Goal: Transaction & Acquisition: Purchase product/service

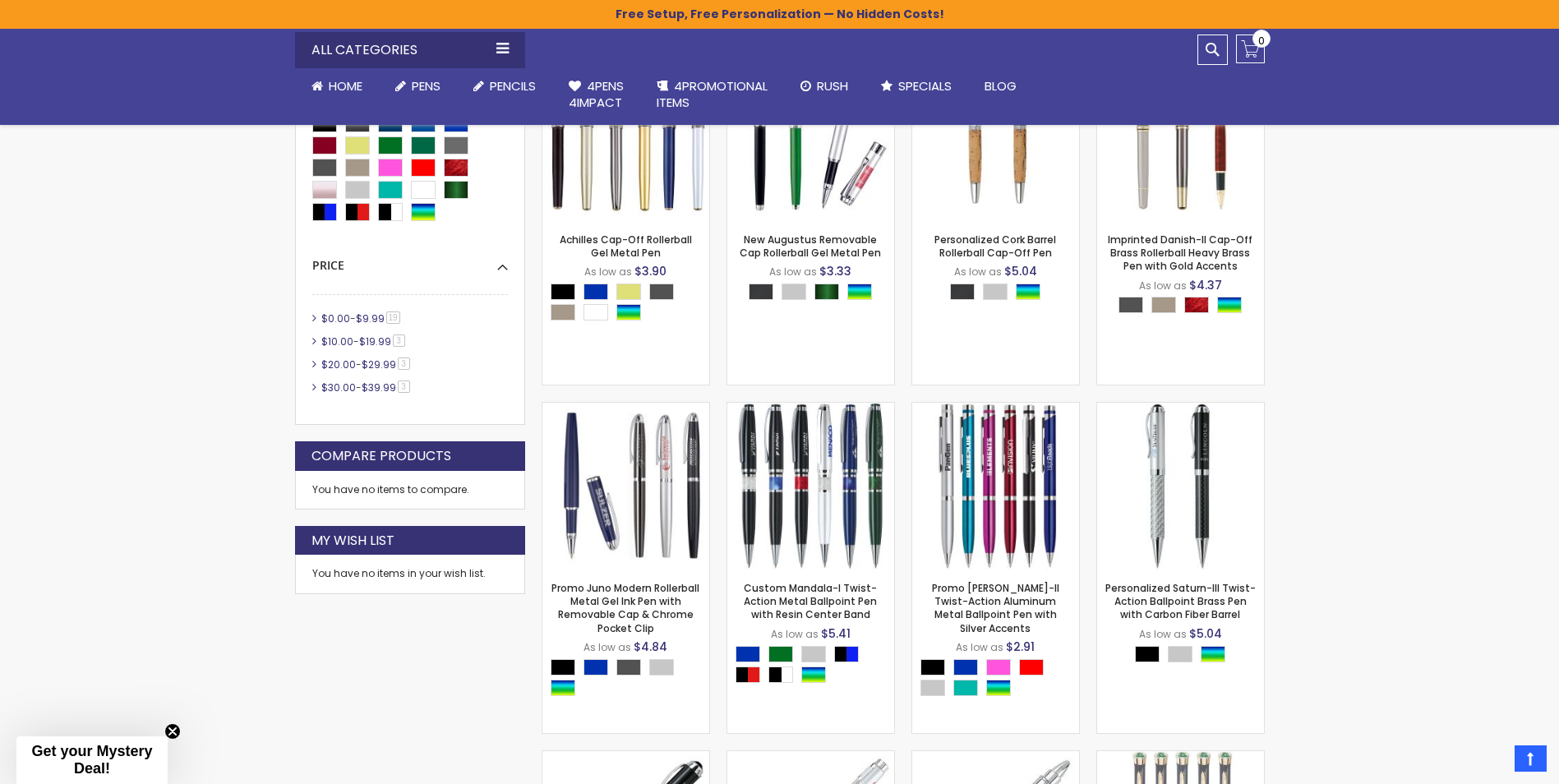
scroll to position [410, 0]
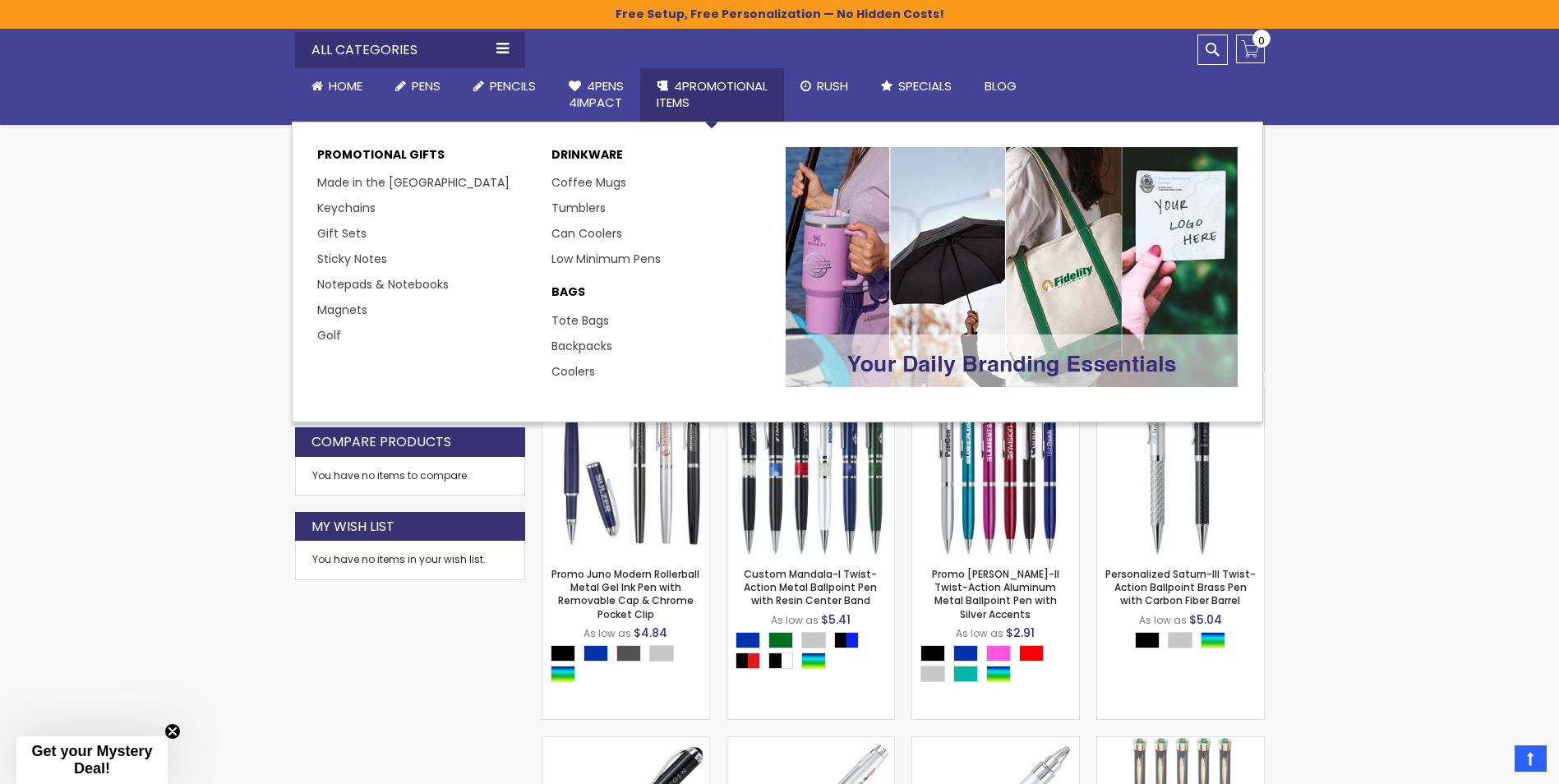
click at [706, 80] on span "4PROMOTIONAL ITEMS" at bounding box center [712, 94] width 111 height 34
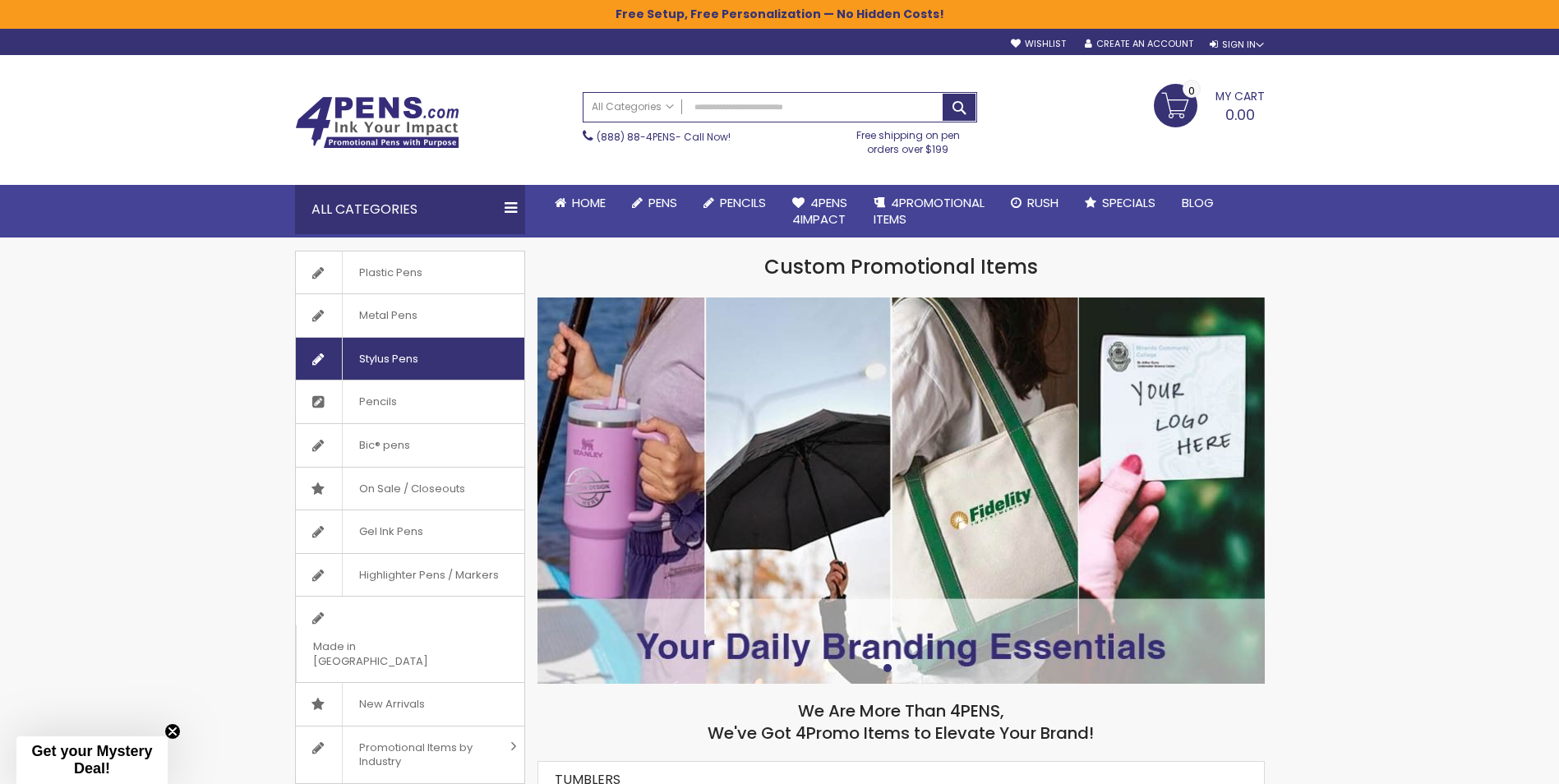
click at [392, 351] on span "Stylus Pens" at bounding box center [389, 359] width 93 height 43
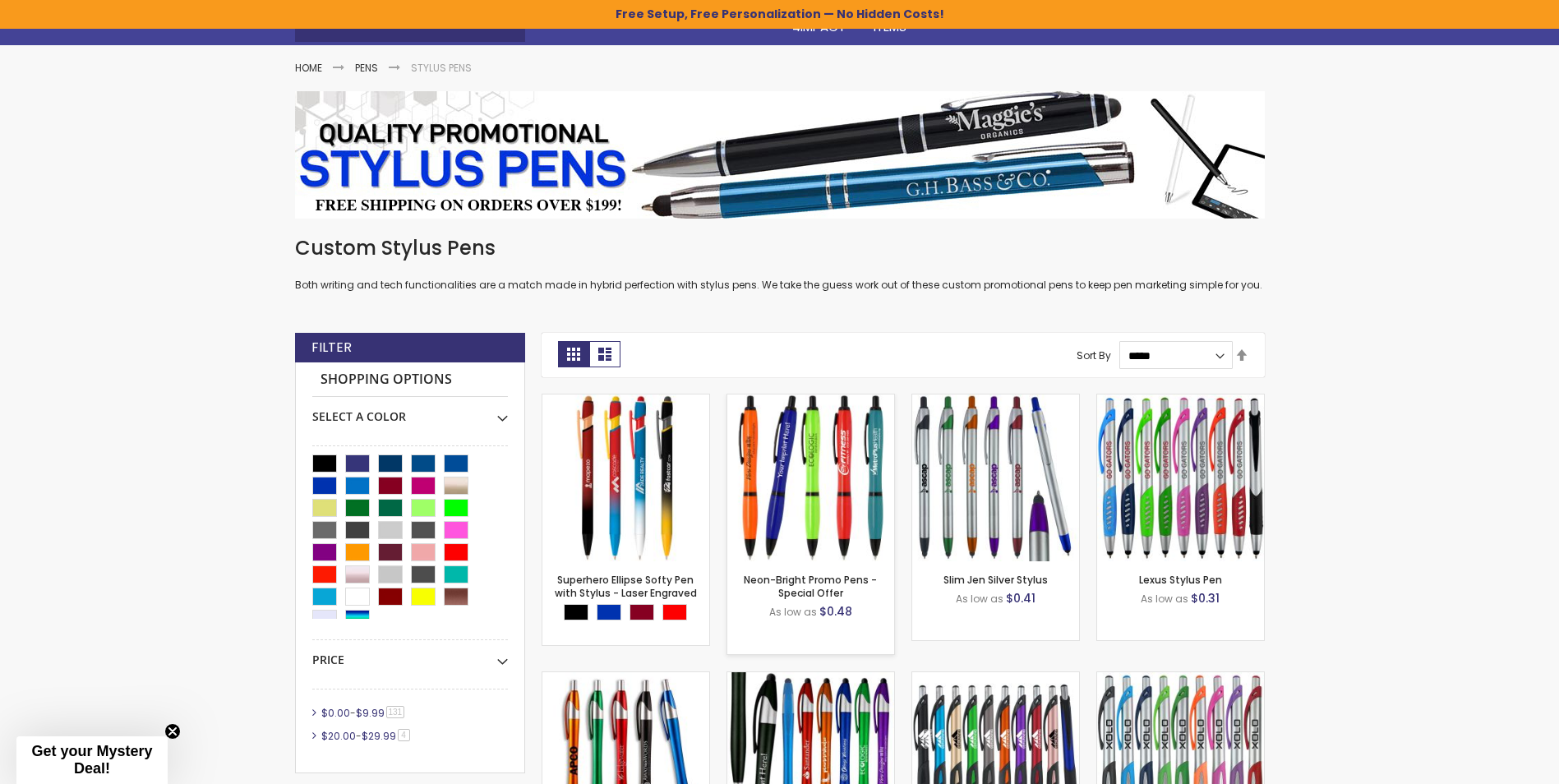
scroll to position [328, 0]
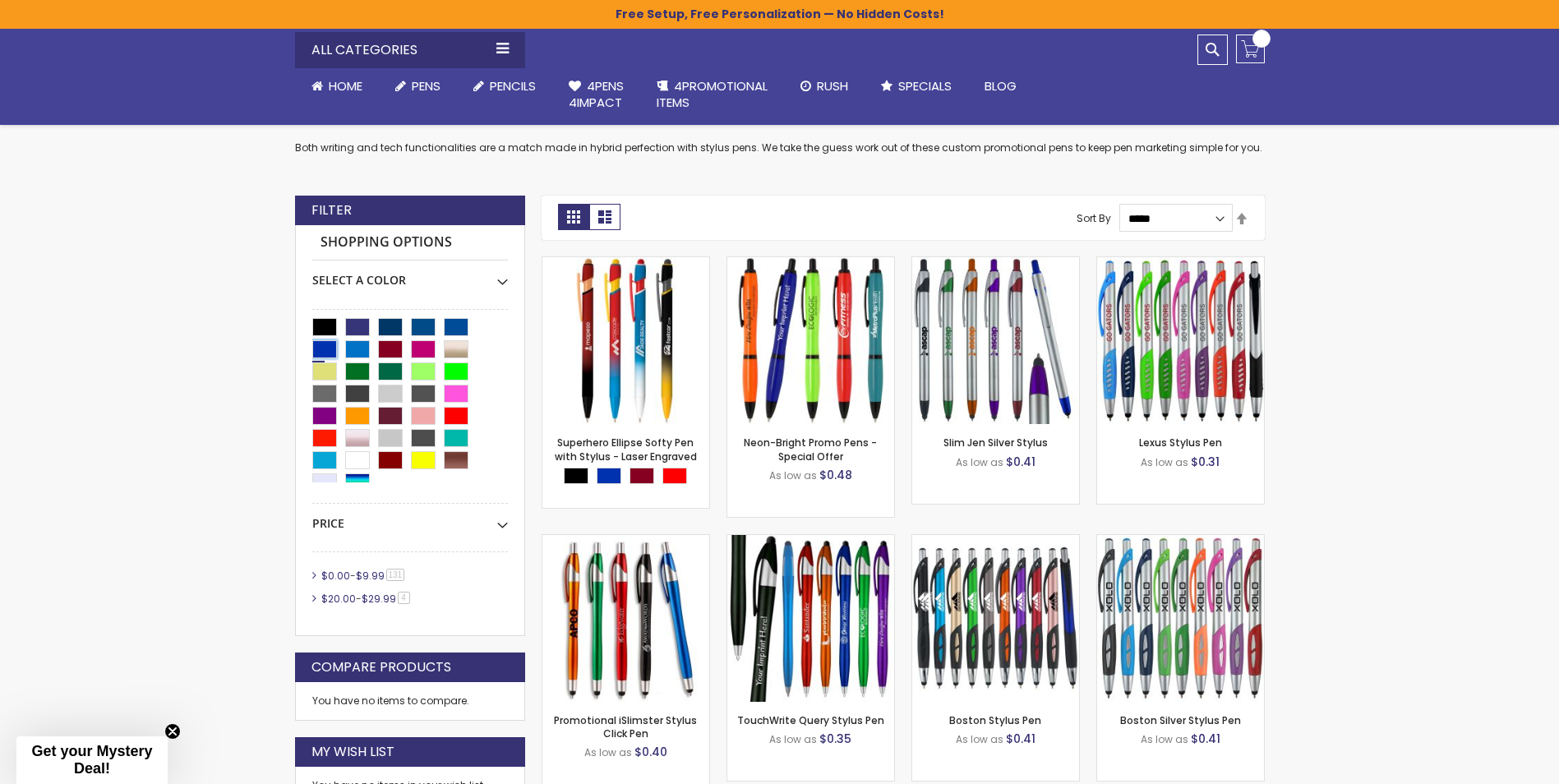
click at [320, 345] on div "Blue" at bounding box center [324, 349] width 25 height 18
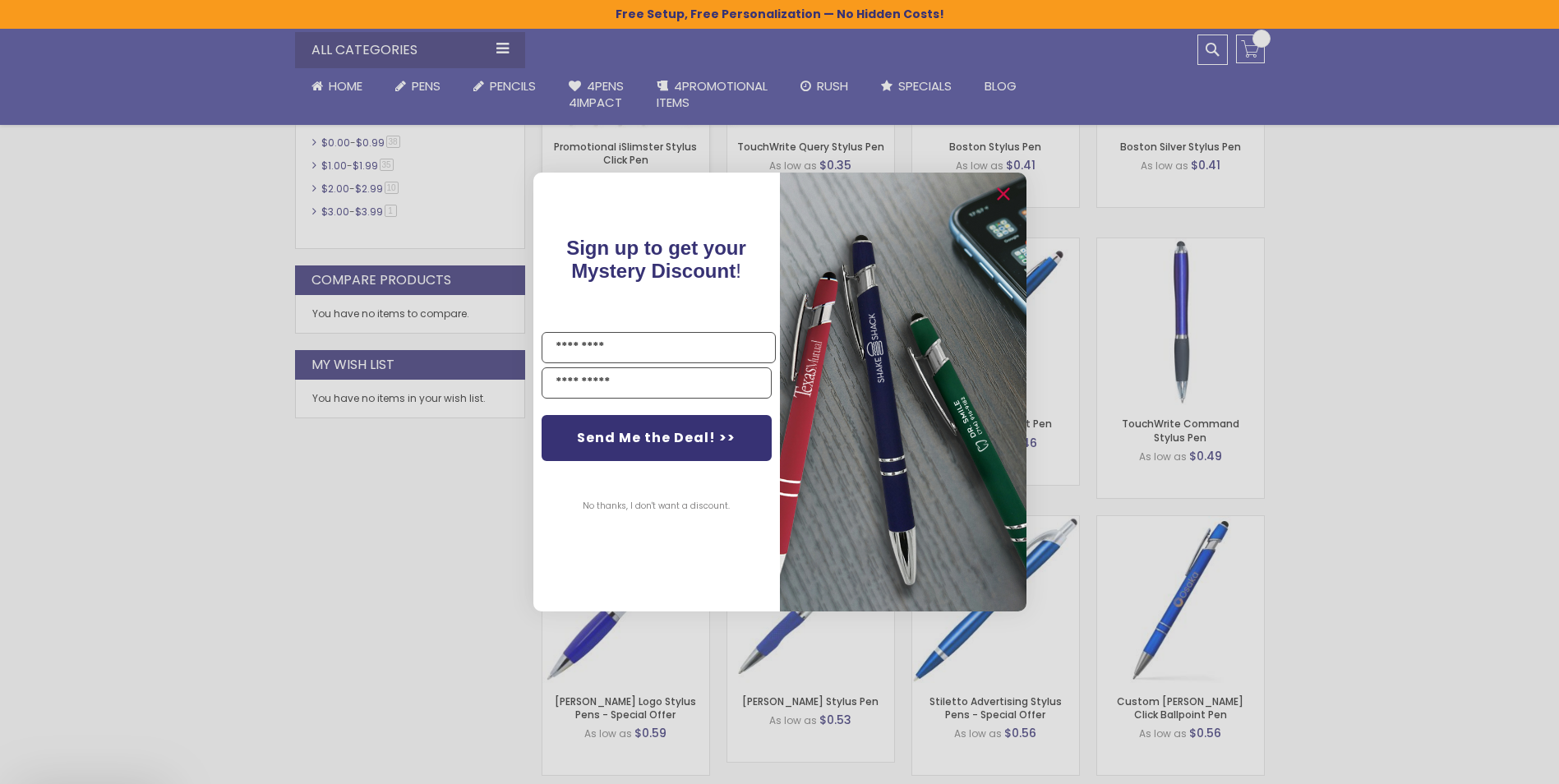
scroll to position [904, 0]
